Goal: Entertainment & Leisure: Consume media (video, audio)

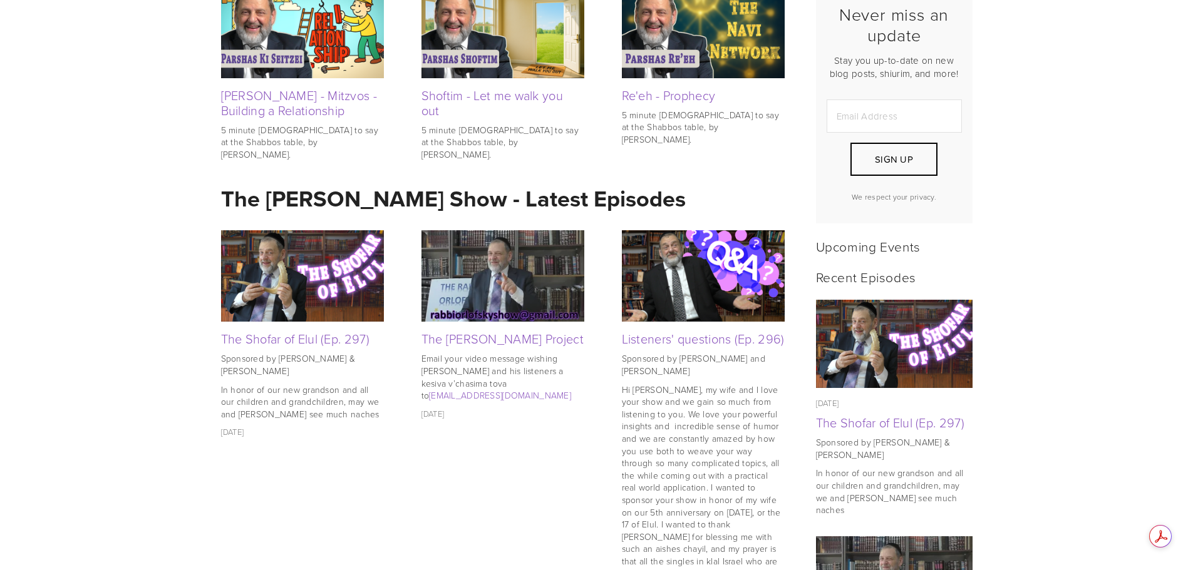
scroll to position [376, 0]
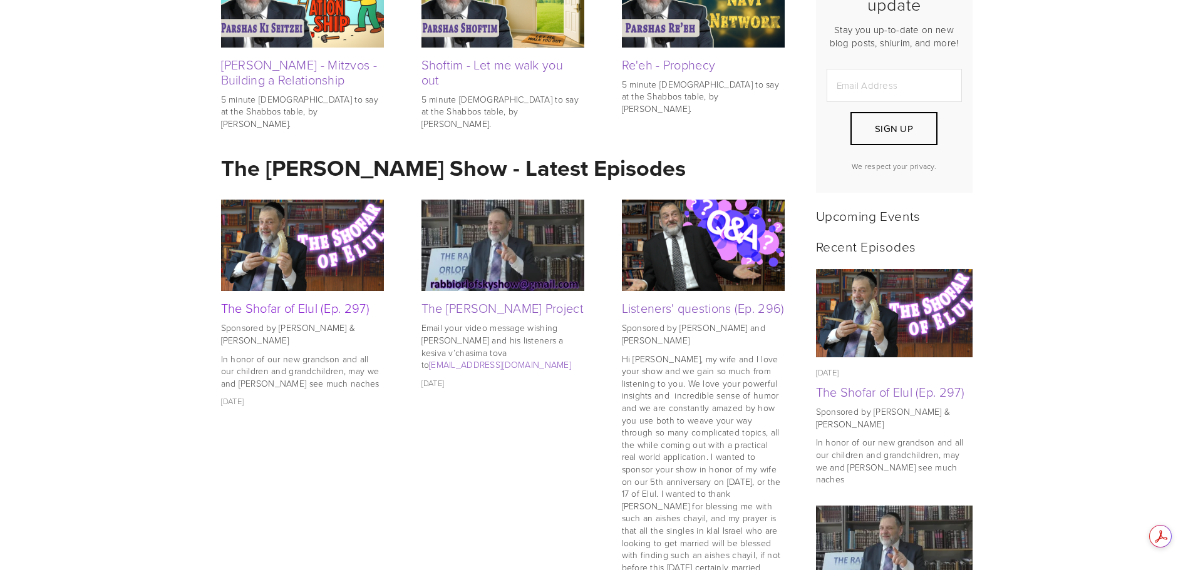
click at [311, 304] on link "The Shofar of Elul (Ep. 297)" at bounding box center [295, 308] width 148 height 18
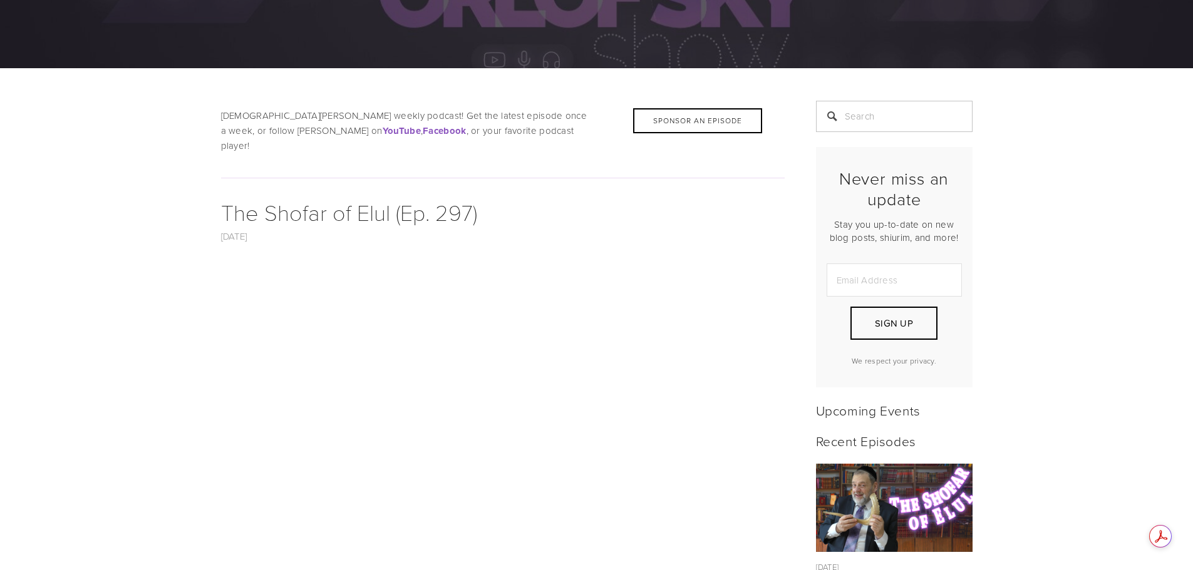
scroll to position [250, 0]
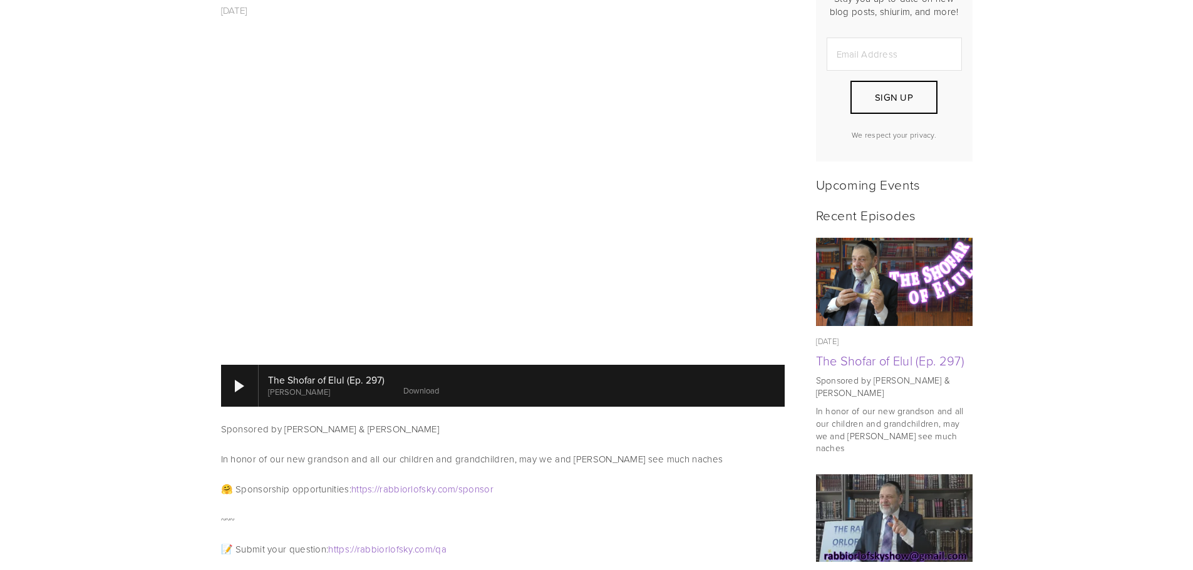
scroll to position [188, 0]
